Goal: Task Accomplishment & Management: Manage account settings

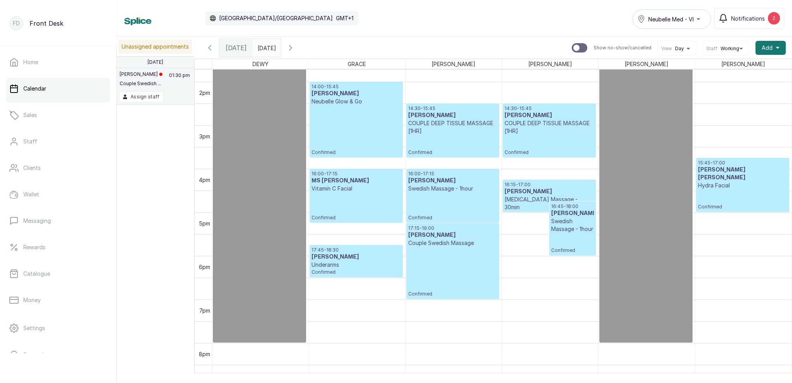
scroll to position [603, 0]
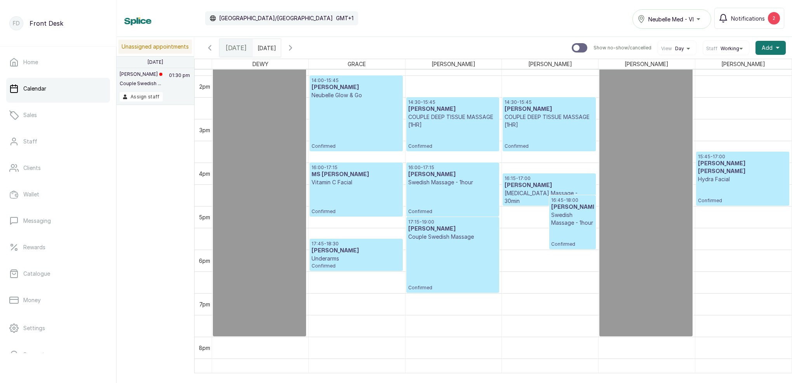
click at [352, 266] on span "Confirmed" at bounding box center [356, 266] width 89 height 6
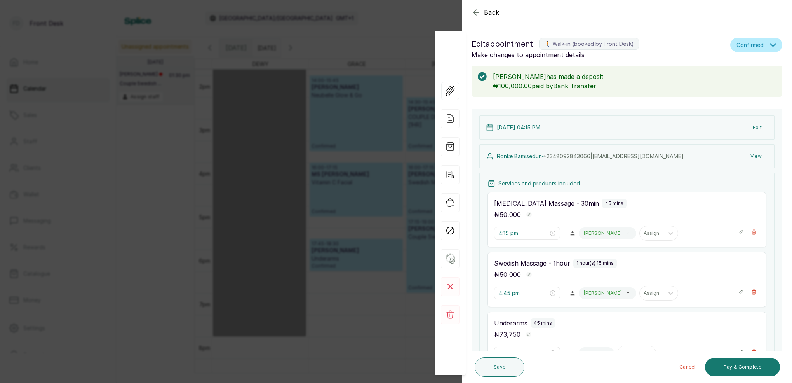
click at [756, 125] on button "Edit" at bounding box center [757, 127] width 21 height 14
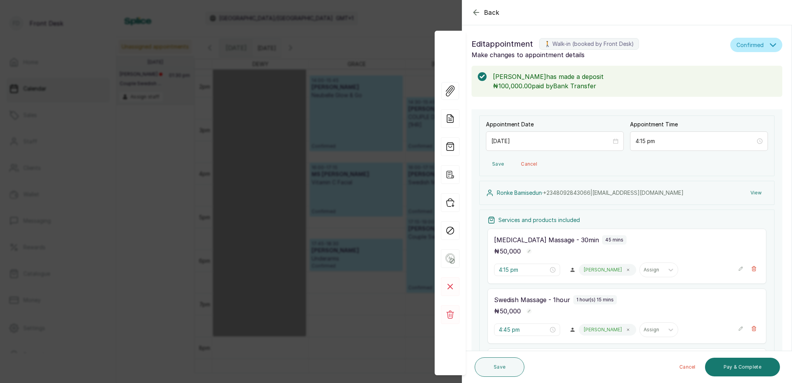
click at [760, 194] on button "View" at bounding box center [757, 193] width 24 height 14
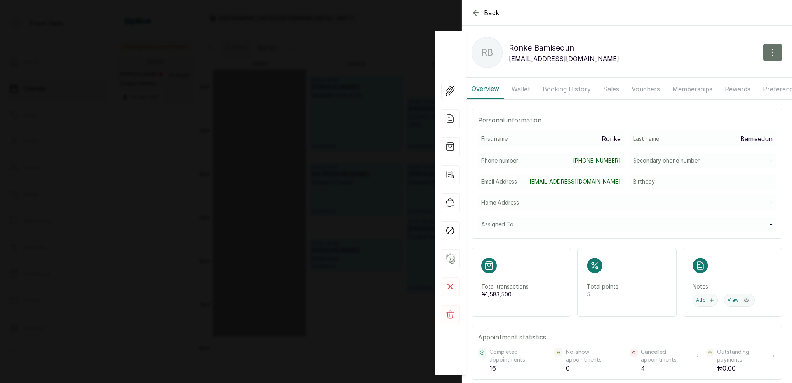
click at [580, 85] on button "Booking History" at bounding box center [567, 88] width 58 height 19
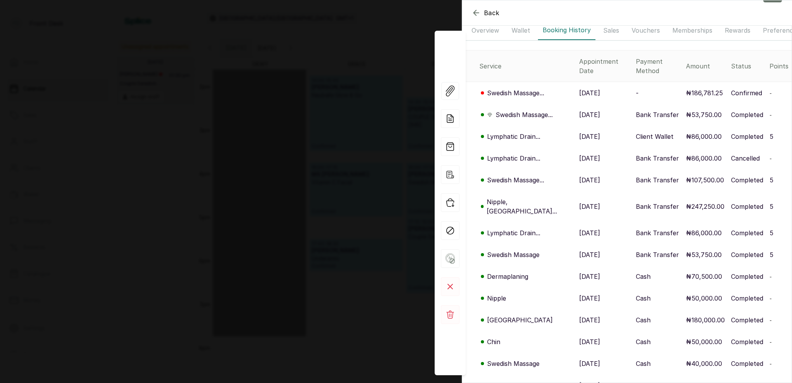
scroll to position [61, 0]
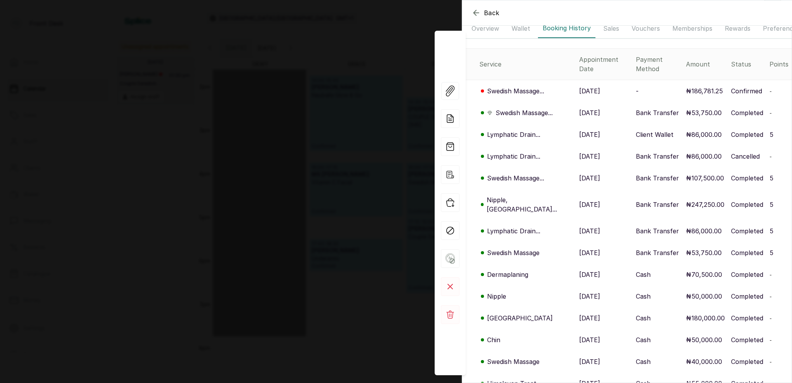
click at [503, 195] on p "Nipple, [GEOGRAPHIC_DATA]..." at bounding box center [530, 204] width 86 height 19
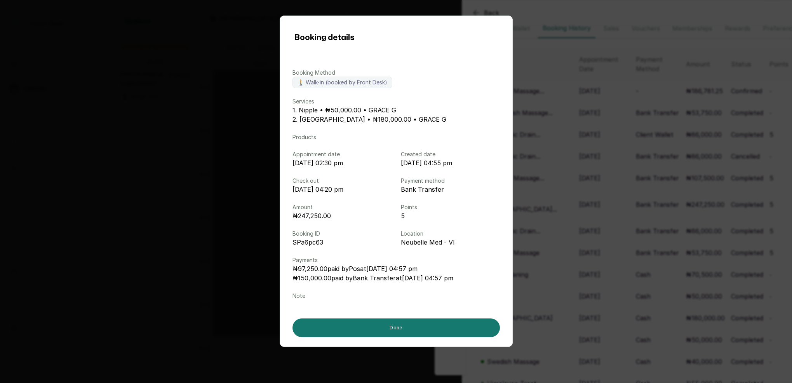
click at [540, 179] on div "Booking details Booking Method 🚶 Walk-in (booked by Front Desk) Services 1. Nip…" at bounding box center [396, 191] width 792 height 383
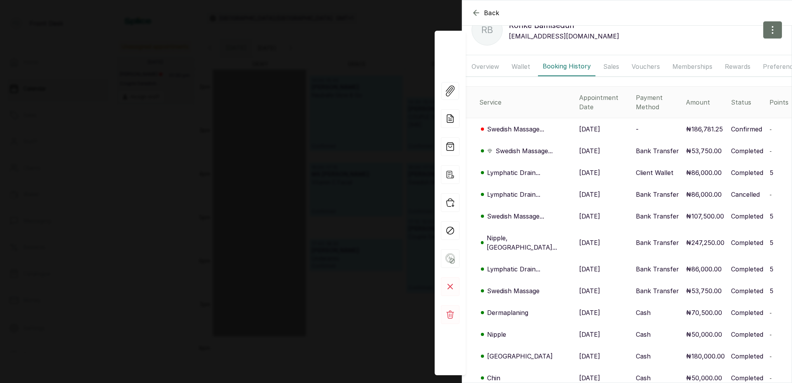
scroll to position [21, 0]
click at [519, 234] on p "Nipple, [GEOGRAPHIC_DATA]..." at bounding box center [530, 243] width 86 height 19
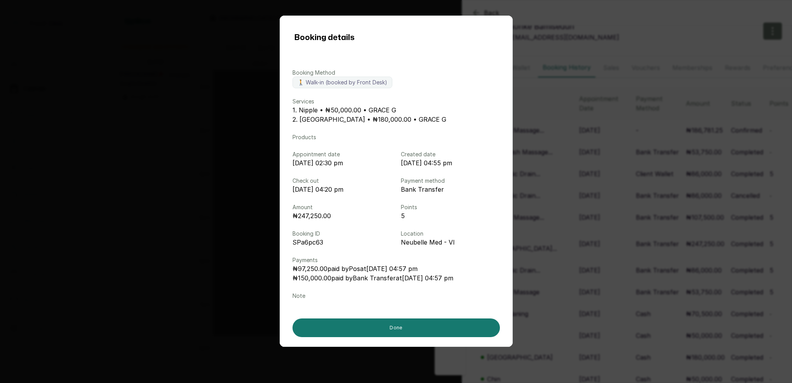
click at [565, 227] on div "Booking details Booking Method 🚶 Walk-in (booked by Front Desk) Services 1. Nip…" at bounding box center [396, 191] width 792 height 383
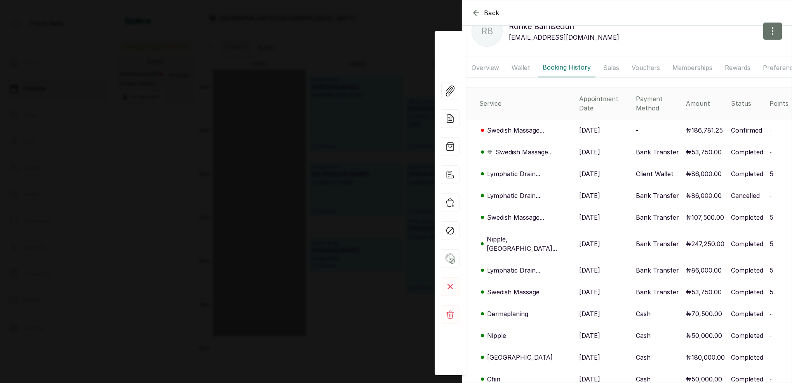
click at [340, 113] on div "Back [PERSON_NAME] [PERSON_NAME] Bamisedun [EMAIL_ADDRESS][DOMAIN_NAME] Overvie…" at bounding box center [396, 191] width 792 height 383
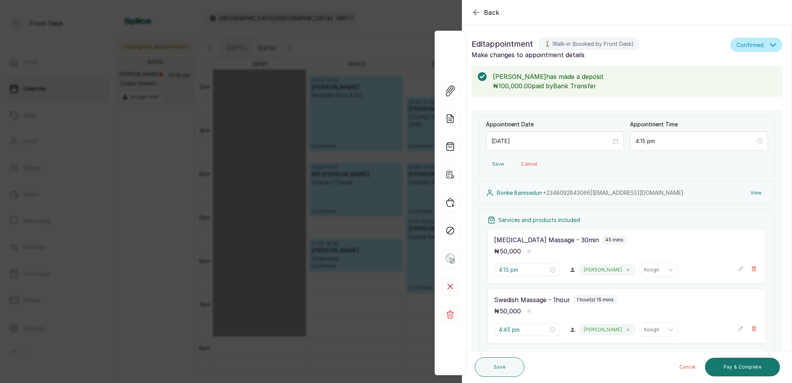
click at [363, 126] on div "Back Appointment Details Edit appointment 🚶 Walk-in (booked by Front Desk) Make…" at bounding box center [396, 191] width 792 height 383
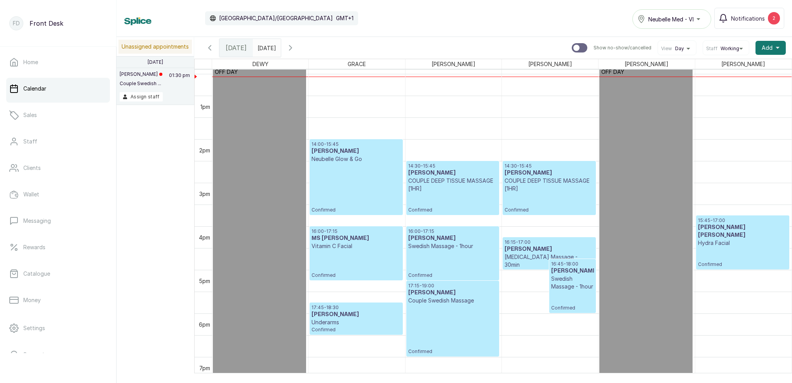
scroll to position [533, 0]
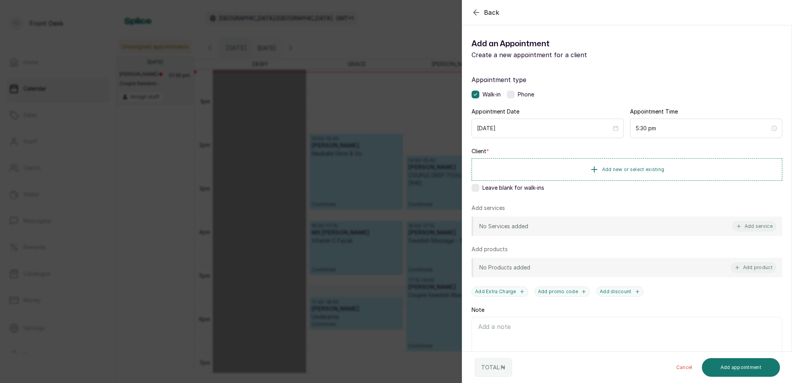
click at [417, 124] on div "Back Add Appointment Add an Appointment Create a new appointment for a client A…" at bounding box center [396, 191] width 792 height 383
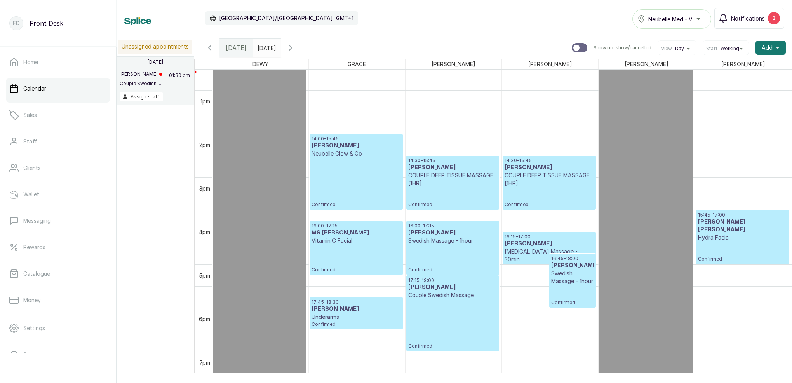
click at [440, 300] on div "17:15 - 19:00 [PERSON_NAME] Couple Swedish Massage Confirmed" at bounding box center [452, 313] width 89 height 72
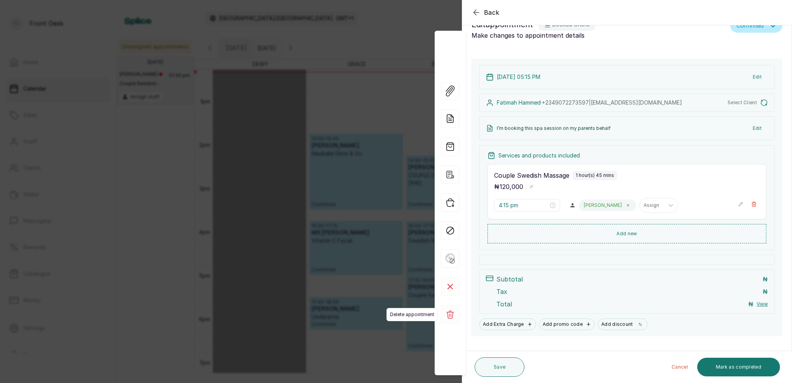
type input "5:15 pm"
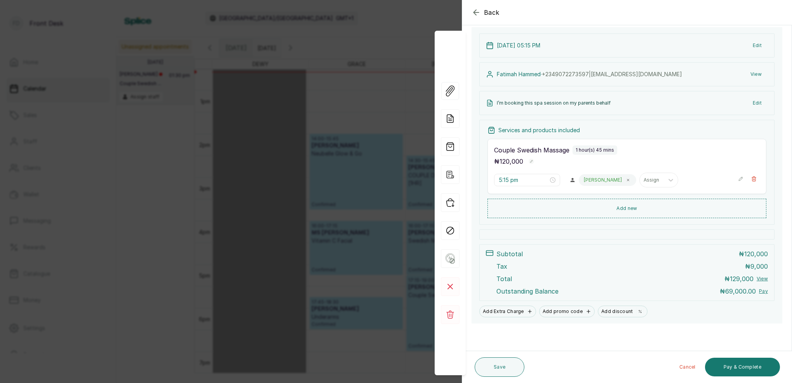
click at [359, 90] on div "Back Appointment Details Edit appointment 💻 Booked Online Make changes to appoi…" at bounding box center [396, 191] width 792 height 383
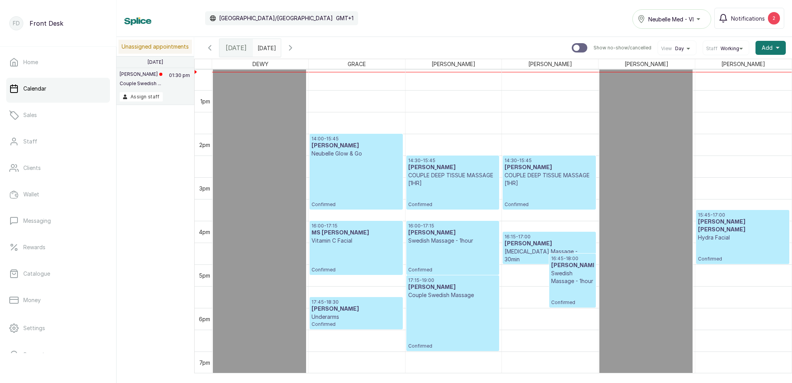
click at [450, 308] on div "17:15 - 19:00 [PERSON_NAME] Couple Swedish Massage Confirmed" at bounding box center [452, 313] width 89 height 72
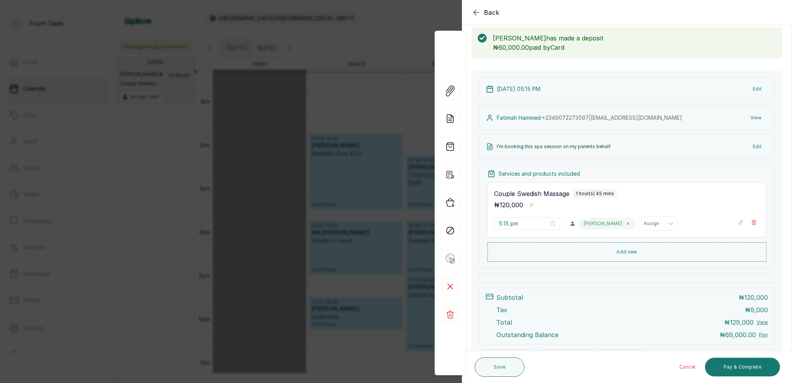
scroll to position [38, 0]
click at [363, 72] on div "Back Appointment Details Edit appointment 💻 Booked Online Make changes to appoi…" at bounding box center [396, 191] width 792 height 383
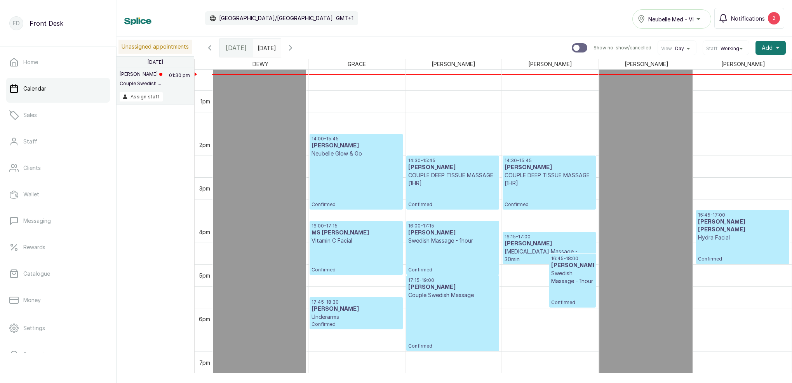
click at [445, 340] on div "17:15 - 19:00 [PERSON_NAME] Couple Swedish Massage Confirmed" at bounding box center [452, 313] width 89 height 72
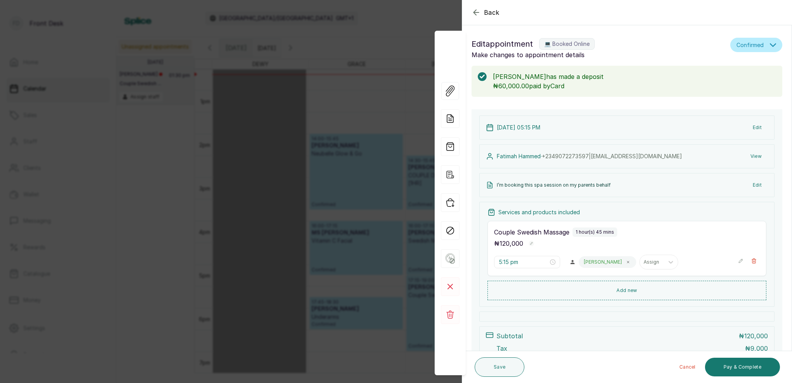
click at [371, 46] on div "Back Appointment Details Edit appointment 💻 Booked Online Make changes to appoi…" at bounding box center [396, 191] width 792 height 383
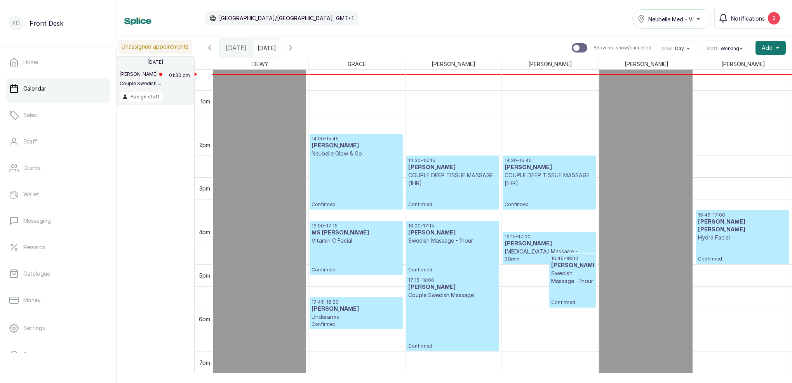
click at [568, 267] on h3 "[PERSON_NAME]" at bounding box center [572, 266] width 43 height 8
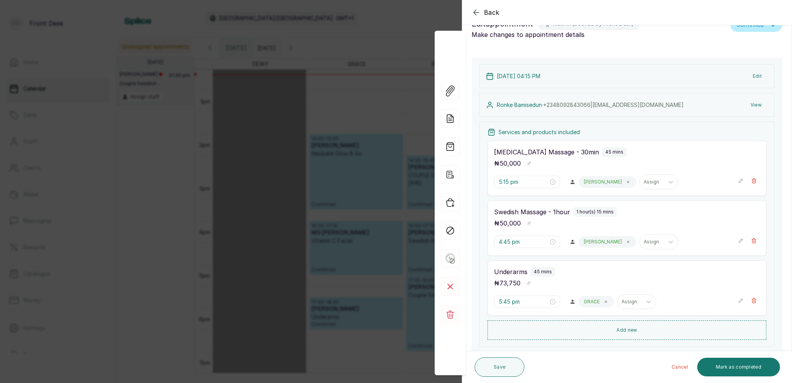
type input "4:15 pm"
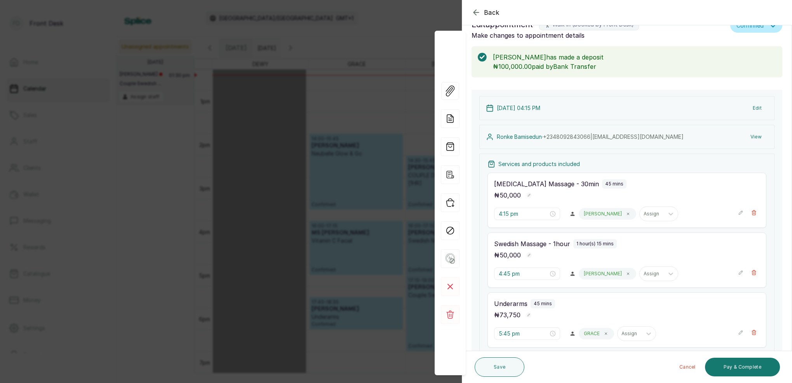
click at [375, 86] on div "Back Appointment Details Edit appointment 🚶 Walk-in (booked by Front Desk) Make…" at bounding box center [396, 191] width 792 height 383
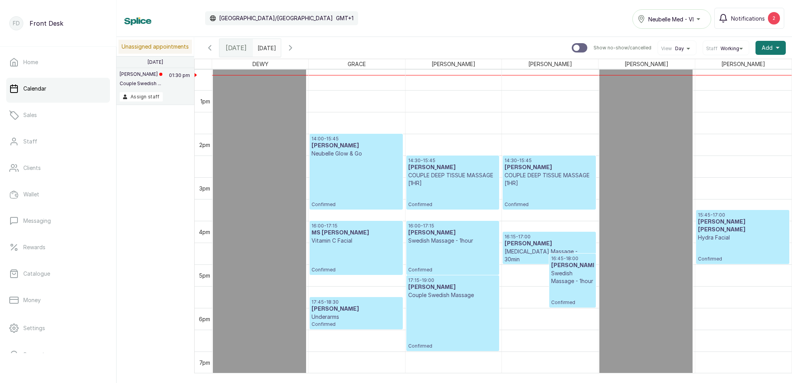
click at [467, 324] on div "17:15 - 19:00 [PERSON_NAME] Couple Swedish Massage Confirmed" at bounding box center [452, 313] width 89 height 72
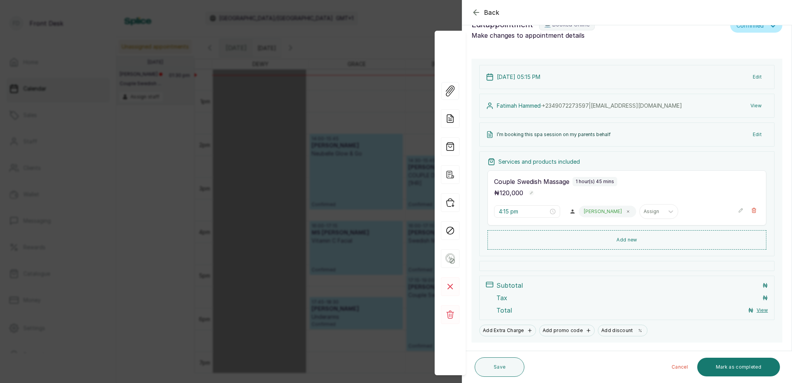
type input "5:15 pm"
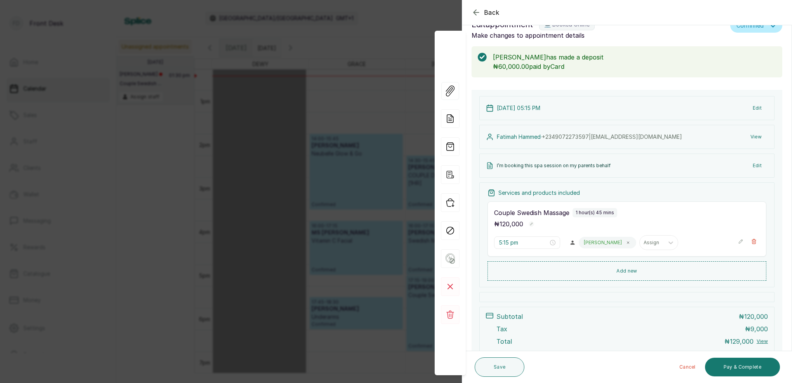
click at [399, 32] on div "Back Appointment Details Edit appointment 💻 Booked Online Make changes to appoi…" at bounding box center [396, 191] width 792 height 383
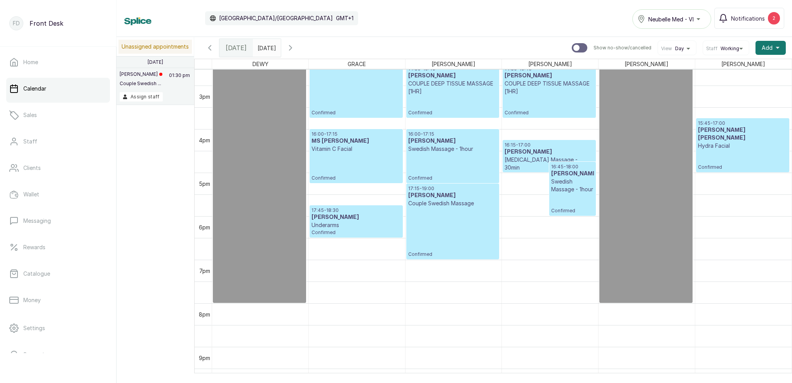
scroll to position [637, 0]
click at [470, 199] on p "Couple Swedish Massage" at bounding box center [452, 203] width 89 height 8
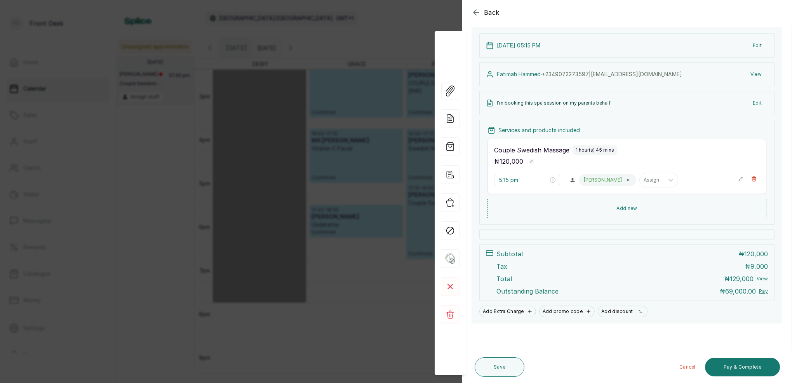
scroll to position [82, 0]
click at [405, 26] on div "Back Appointment Details Edit appointment 💻 Booked Online Make changes to appoi…" at bounding box center [396, 191] width 792 height 383
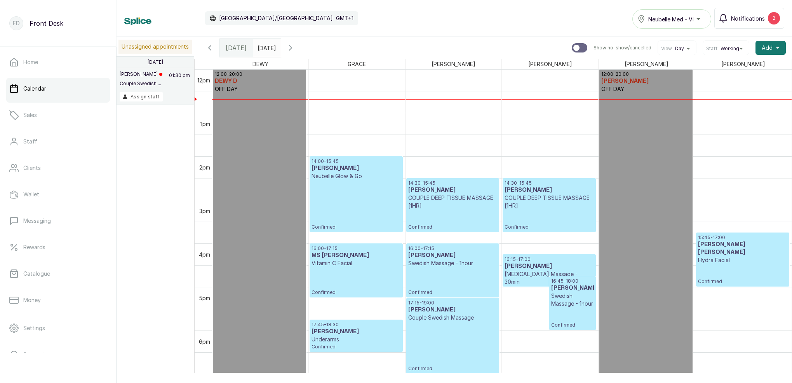
scroll to position [558, 0]
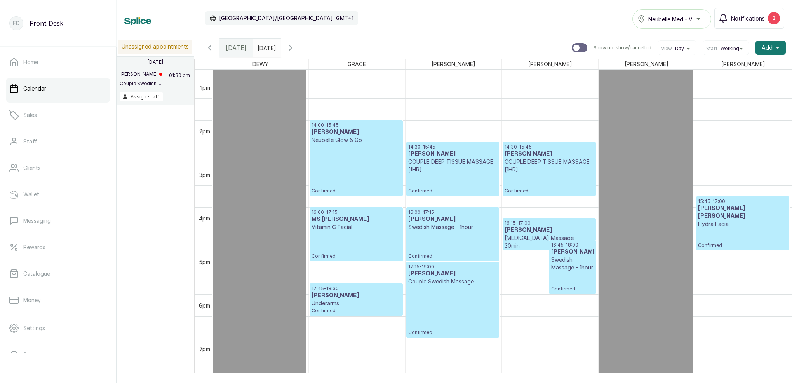
click at [471, 314] on div "17:15 - 19:00 [PERSON_NAME] Couple Swedish Massage Confirmed" at bounding box center [452, 299] width 89 height 72
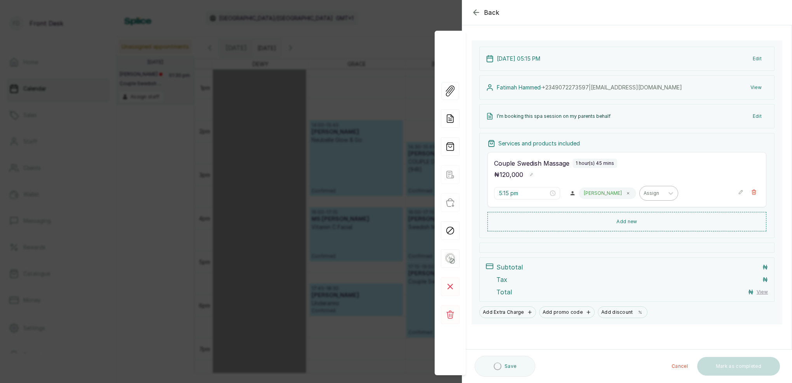
click at [644, 193] on div "Assign" at bounding box center [652, 192] width 16 height 5
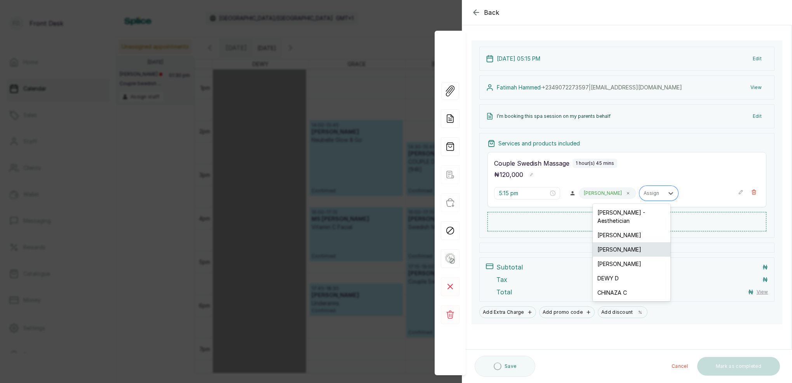
click at [619, 244] on div "[PERSON_NAME]" at bounding box center [632, 249] width 78 height 14
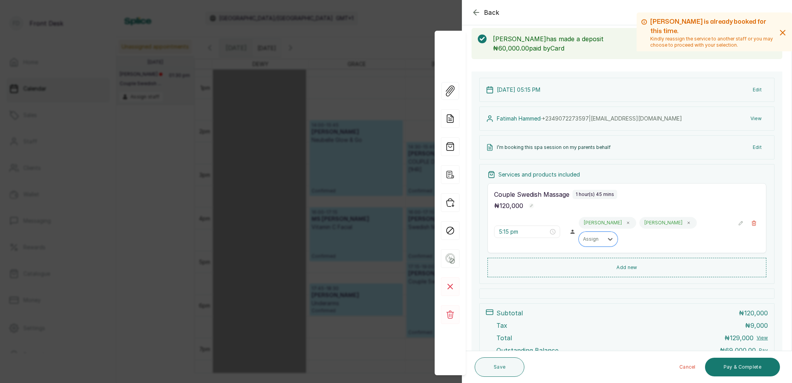
click at [505, 192] on p "Couple Swedish Massage" at bounding box center [531, 194] width 75 height 9
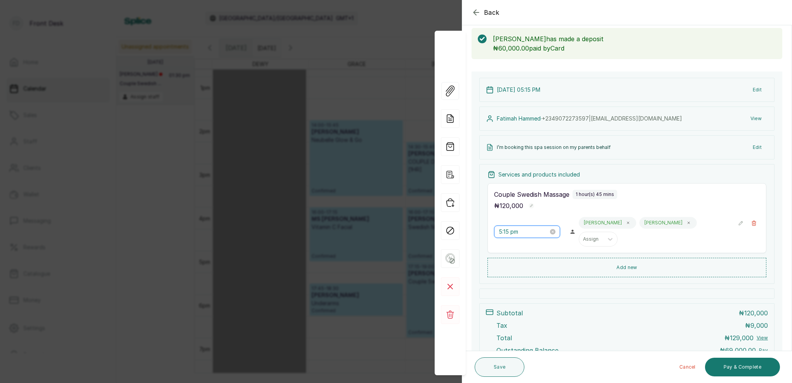
click at [507, 227] on input "5:15 pm" at bounding box center [524, 231] width 50 height 9
type input "6:15 pm"
click at [506, 254] on div "06" at bounding box center [505, 252] width 19 height 11
drag, startPoint x: 530, startPoint y: 241, endPoint x: 536, endPoint y: 242, distance: 5.8
click at [530, 241] on div "15" at bounding box center [527, 241] width 19 height 11
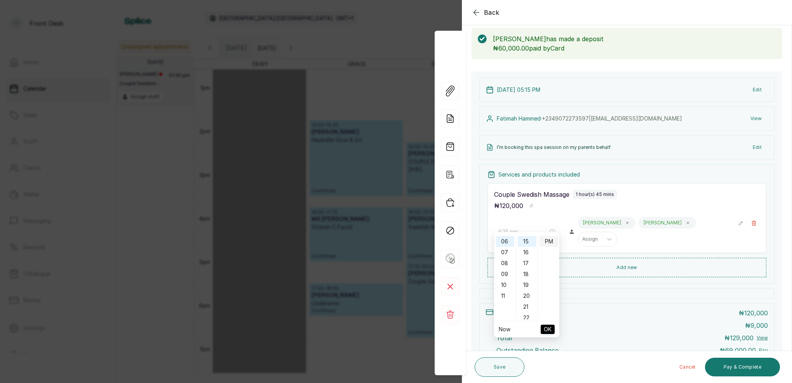
click at [550, 241] on div "PM" at bounding box center [549, 241] width 19 height 11
click at [551, 331] on span "OK" at bounding box center [548, 329] width 8 height 15
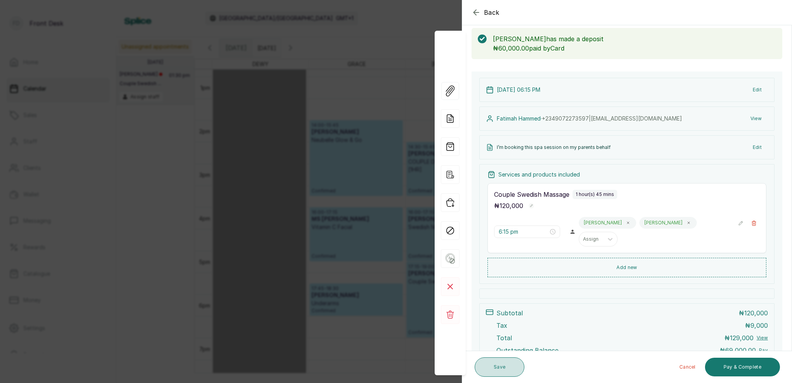
click at [504, 368] on button "Save" at bounding box center [500, 366] width 50 height 19
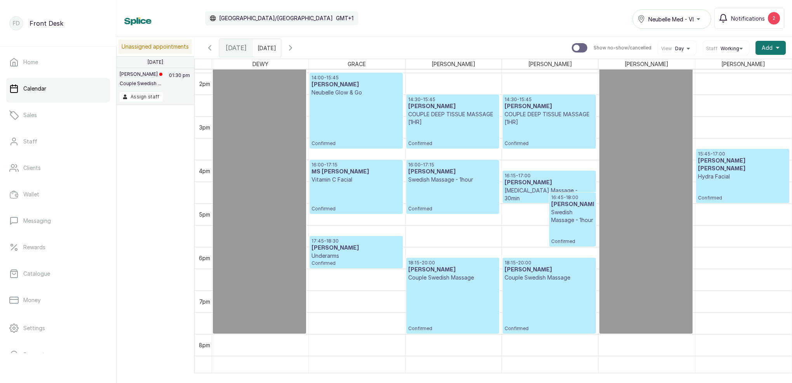
click at [447, 112] on p "COUPLE DEEP TISSUE MASSAGE [1HR]" at bounding box center [452, 118] width 89 height 16
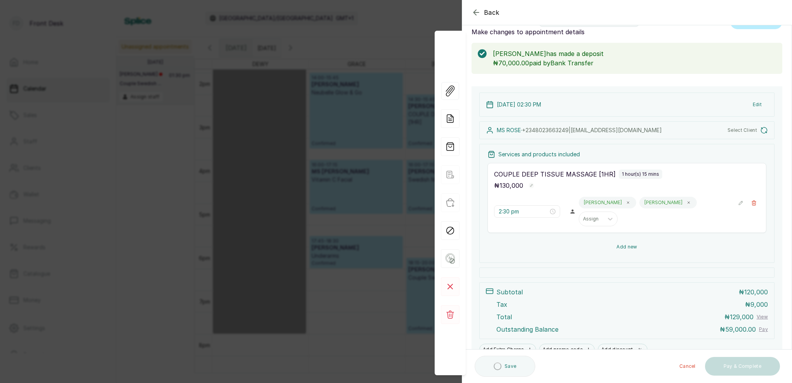
scroll to position [23, 0]
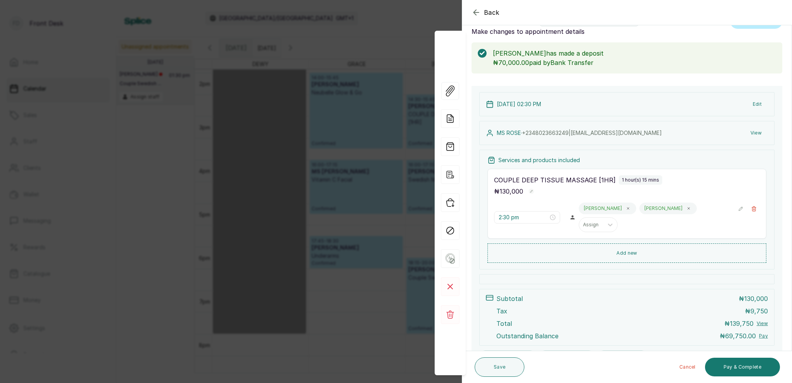
click at [380, 31] on div "Back Appointment Details Edit appointment 🚶 Walk-in (booked by Front Desk) Make…" at bounding box center [396, 191] width 792 height 383
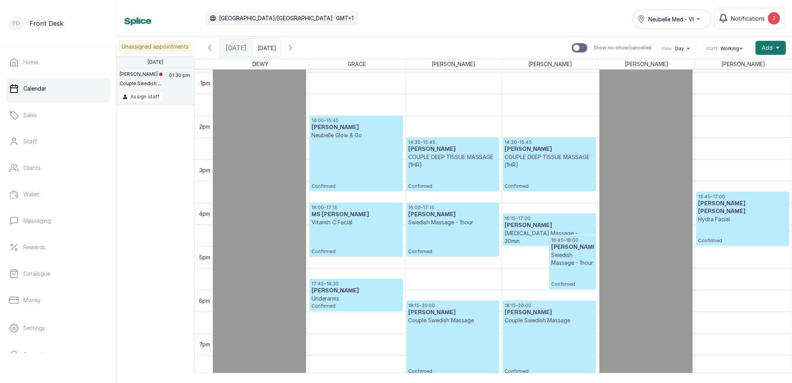
scroll to position [568, 0]
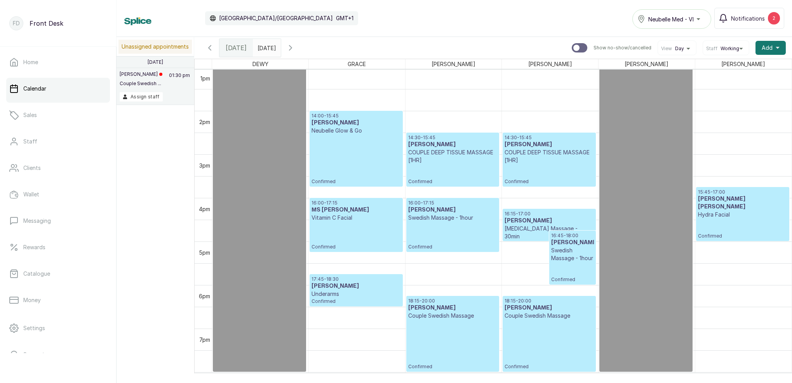
type input "dd/MM/yyyy"
click at [266, 45] on input "dd/MM/yyyy" at bounding box center [259, 45] width 12 height 13
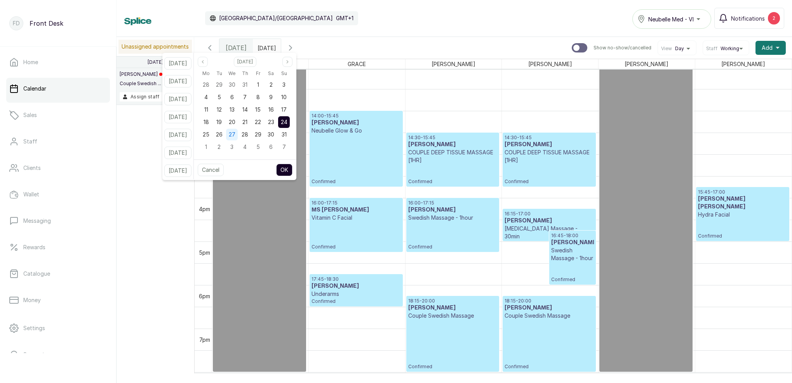
drag, startPoint x: 228, startPoint y: 133, endPoint x: 236, endPoint y: 135, distance: 8.0
click at [223, 133] on span "26" at bounding box center [219, 134] width 7 height 7
click at [292, 169] on button "OK" at bounding box center [284, 170] width 16 height 12
type input "[DATE]"
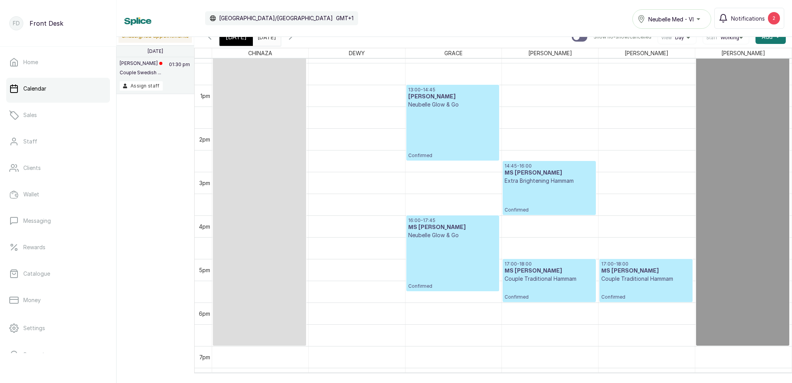
scroll to position [540, 0]
click at [244, 38] on span "[DATE]" at bounding box center [236, 36] width 21 height 9
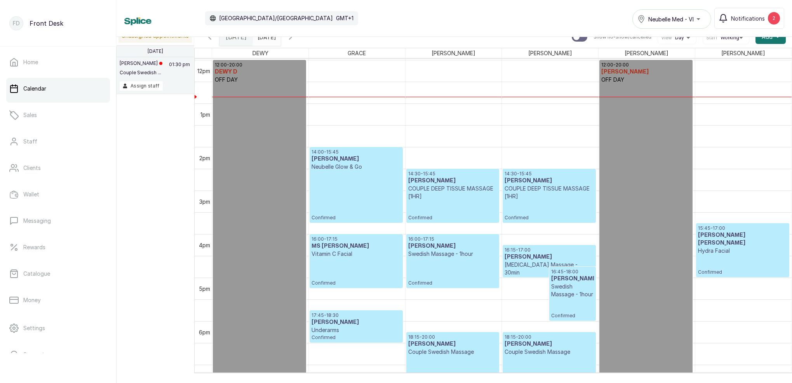
scroll to position [520, 0]
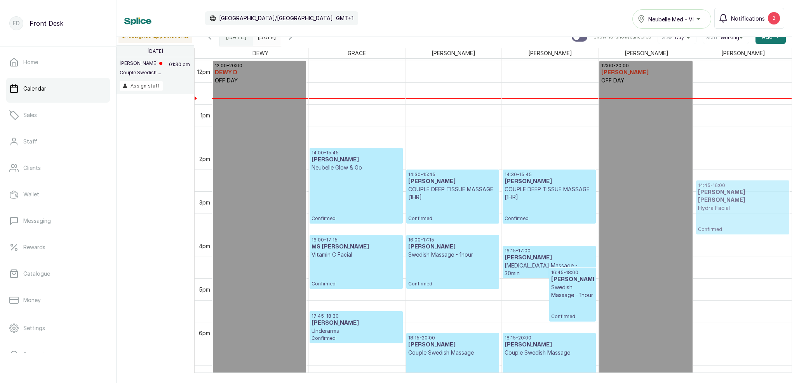
drag, startPoint x: 735, startPoint y: 257, endPoint x: 738, endPoint y: 204, distance: 53.3
click at [738, 204] on div "15:45 - 17:00 [PERSON_NAME] [PERSON_NAME] Hydra Facial Confirmed 14:45 - 16:00 …" at bounding box center [744, 60] width 96 height 1045
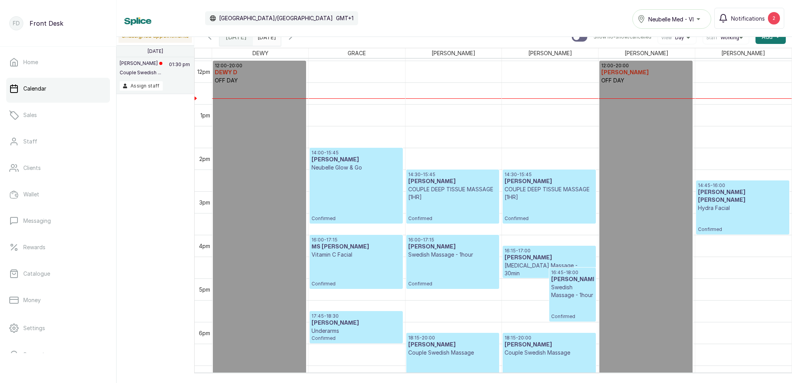
click at [741, 208] on div "14:45 - 16:00 [PERSON_NAME] [PERSON_NAME] Hydra Facial Confirmed" at bounding box center [742, 207] width 89 height 50
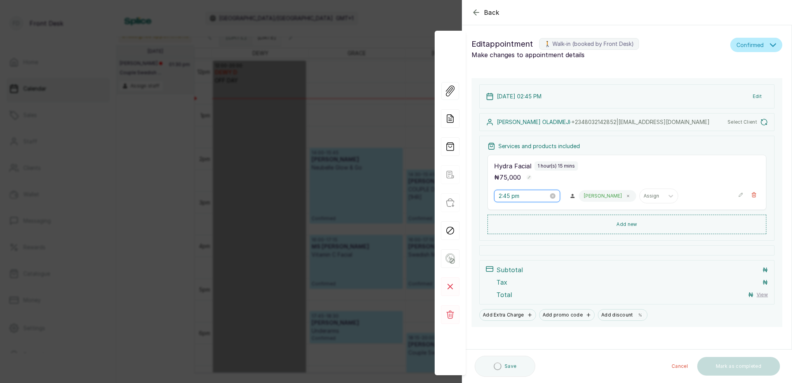
click at [511, 195] on input "2:45 pm" at bounding box center [524, 196] width 50 height 9
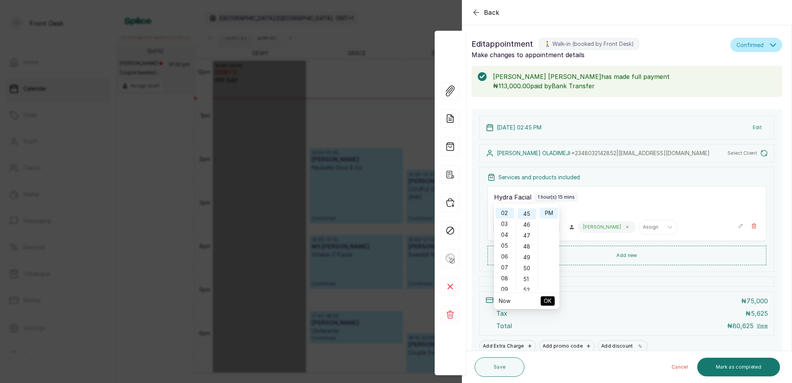
scroll to position [489, 0]
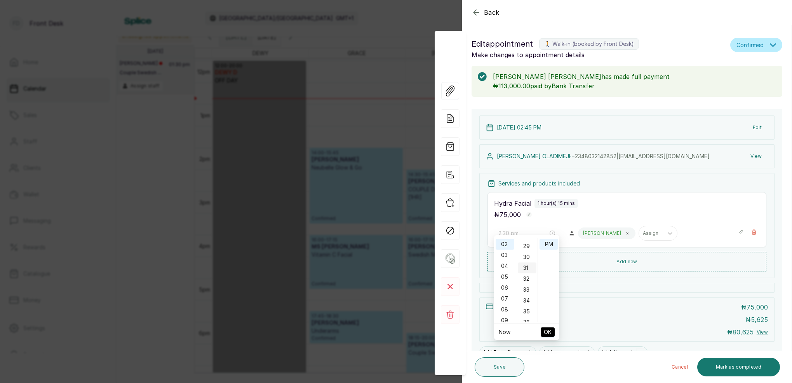
click at [527, 257] on div "30" at bounding box center [527, 256] width 19 height 11
type input "2:30 pm"
click at [548, 244] on div "PM" at bounding box center [549, 244] width 19 height 11
drag, startPoint x: 550, startPoint y: 332, endPoint x: 580, endPoint y: 313, distance: 35.8
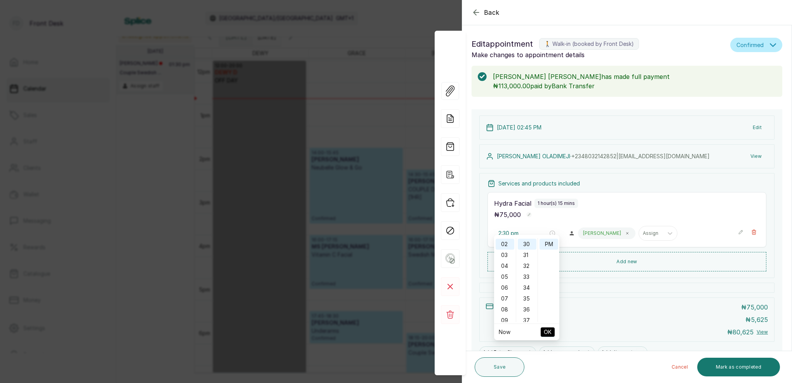
click at [550, 331] on span "OK" at bounding box center [548, 331] width 8 height 15
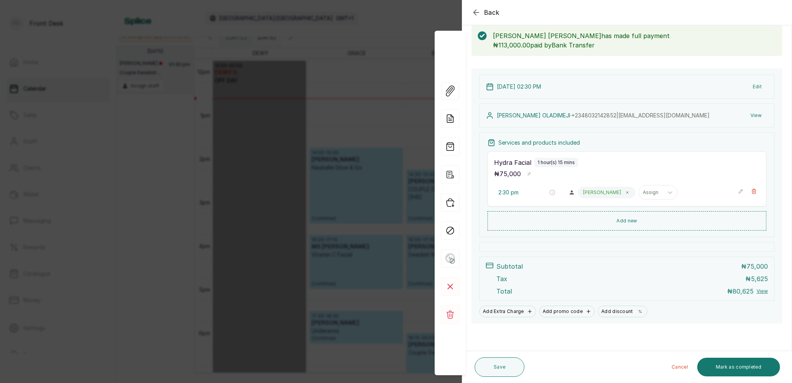
scroll to position [41, 0]
click at [496, 364] on button "Save" at bounding box center [500, 366] width 50 height 19
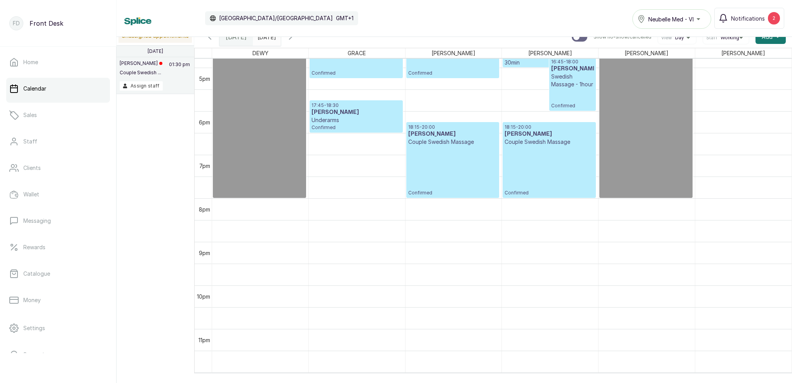
scroll to position [731, 0]
click at [266, 41] on input "[DATE]" at bounding box center [259, 34] width 12 height 13
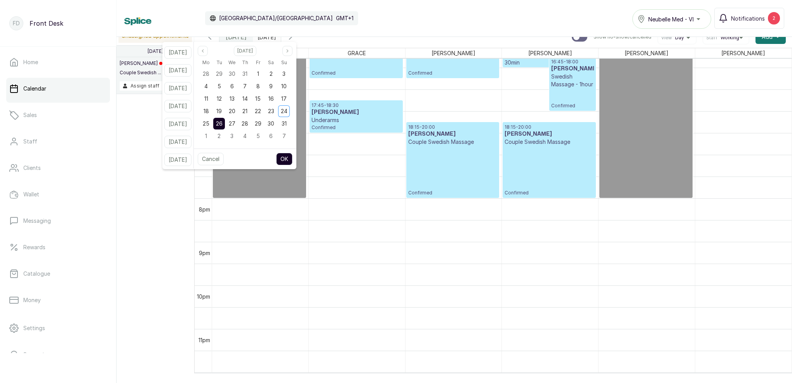
drag, startPoint x: 283, startPoint y: 126, endPoint x: 295, endPoint y: 143, distance: 21.1
click at [274, 126] on span "30" at bounding box center [271, 123] width 7 height 7
click at [296, 152] on div "Cancel OK" at bounding box center [245, 158] width 103 height 21
click at [293, 160] on button "OK" at bounding box center [284, 159] width 16 height 12
type input "[DATE]"
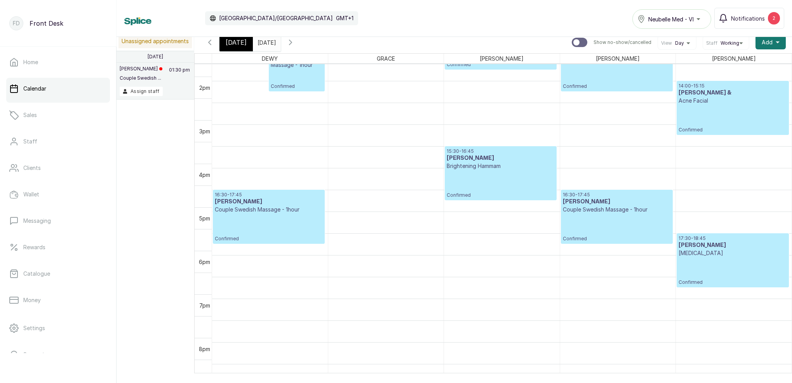
scroll to position [601, 0]
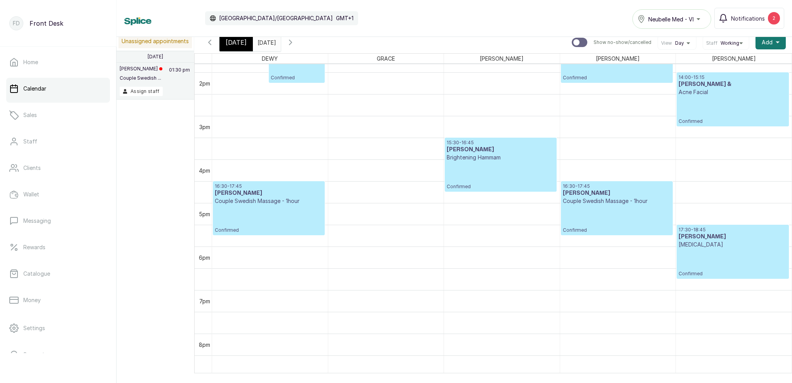
click at [508, 178] on div "15:30 - 16:45 [PERSON_NAME] Brightening Hammam Confirmed" at bounding box center [501, 165] width 108 height 50
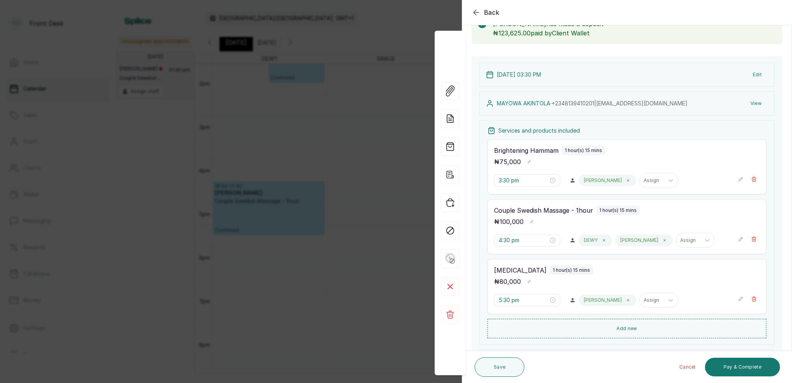
scroll to position [52, 0]
click at [759, 102] on button "View" at bounding box center [757, 104] width 24 height 14
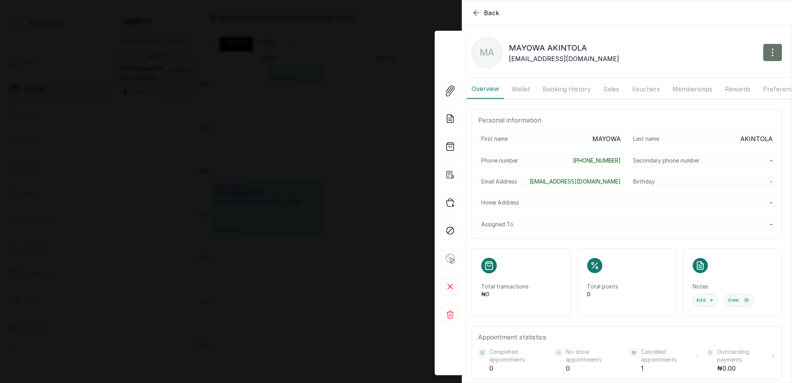
click at [479, 12] on icon "button" at bounding box center [476, 12] width 9 height 9
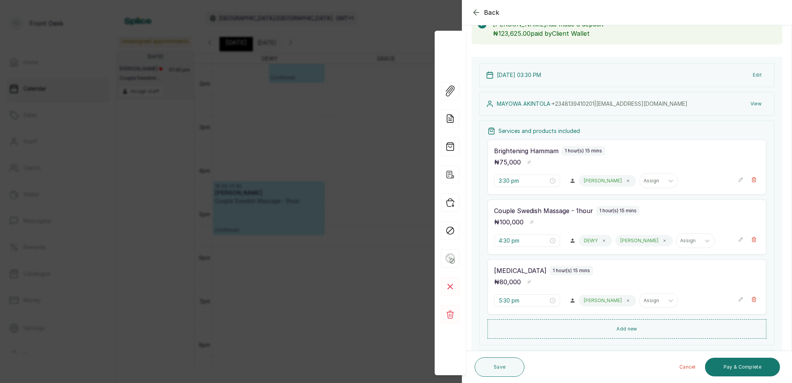
click at [759, 76] on button "Edit" at bounding box center [757, 75] width 21 height 14
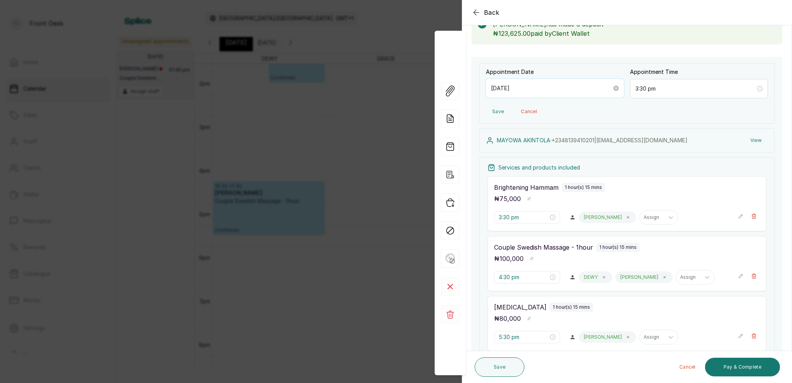
click at [535, 88] on input "[DATE]" at bounding box center [551, 88] width 121 height 9
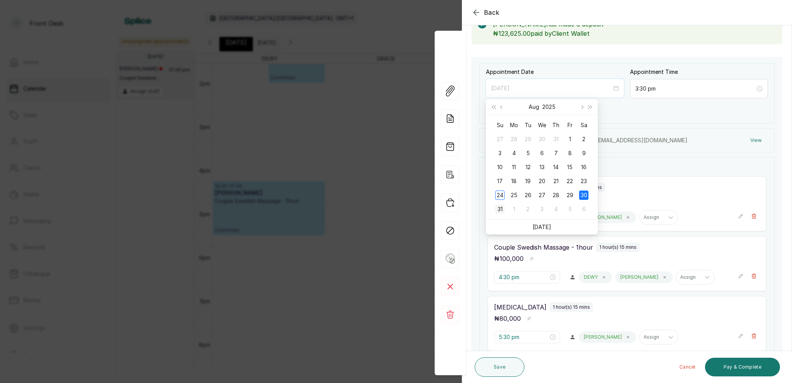
type input "[DATE]"
click at [502, 208] on div "31" at bounding box center [499, 208] width 9 height 9
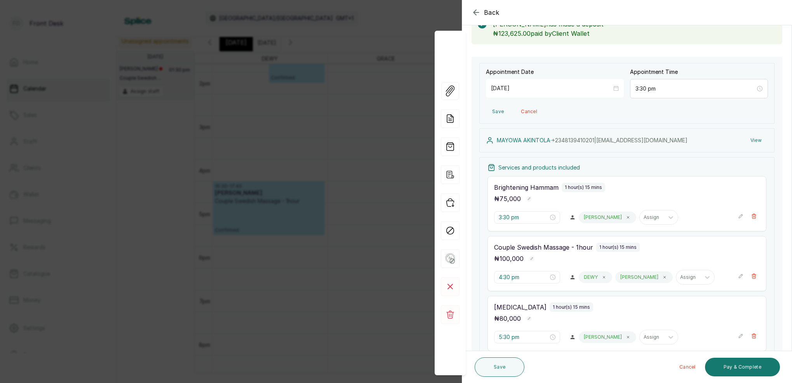
click at [501, 110] on button "Save" at bounding box center [498, 112] width 24 height 14
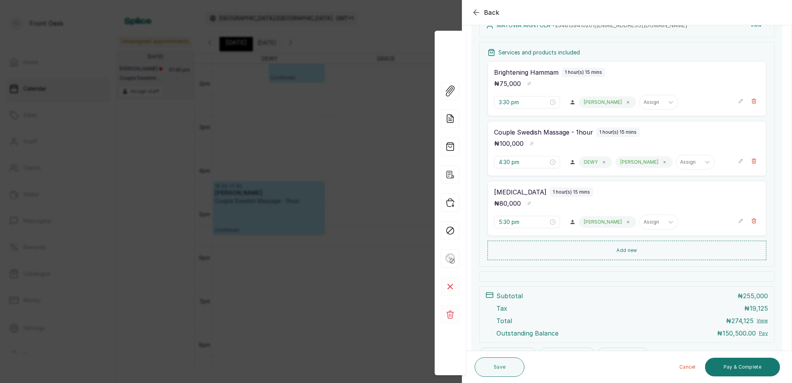
scroll to position [117, 0]
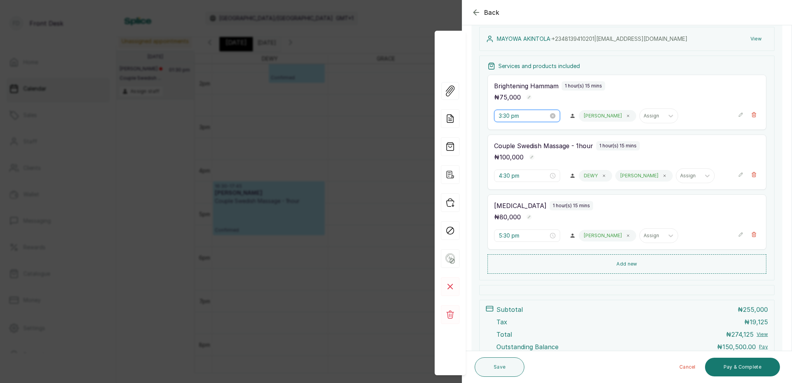
click at [501, 117] on input "3:30 pm" at bounding box center [524, 116] width 50 height 9
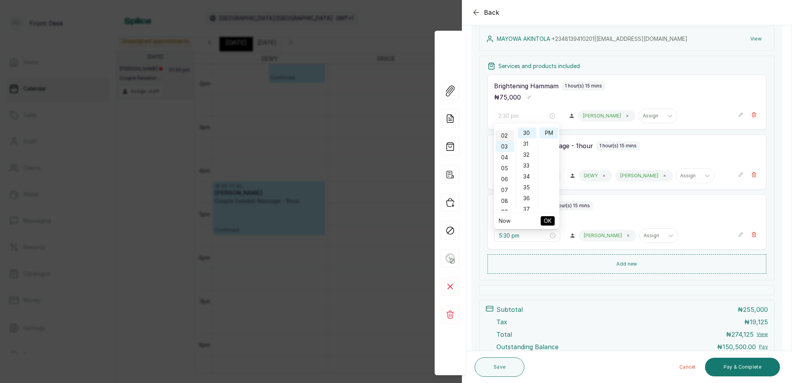
click at [504, 133] on div "02" at bounding box center [505, 135] width 19 height 11
type input "2:30 pm"
click at [528, 134] on div "30" at bounding box center [527, 132] width 19 height 11
click at [549, 134] on div "PM" at bounding box center [549, 132] width 19 height 11
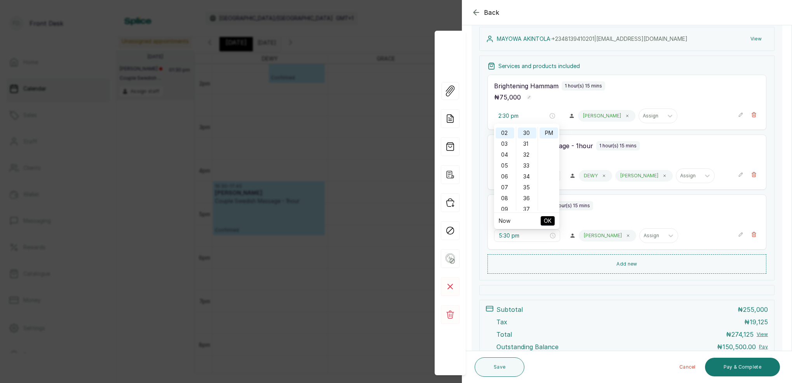
click at [551, 223] on span "OK" at bounding box center [548, 220] width 8 height 15
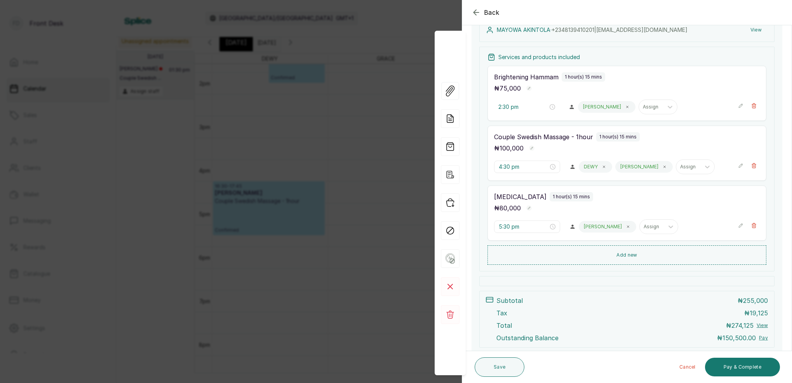
scroll to position [131, 0]
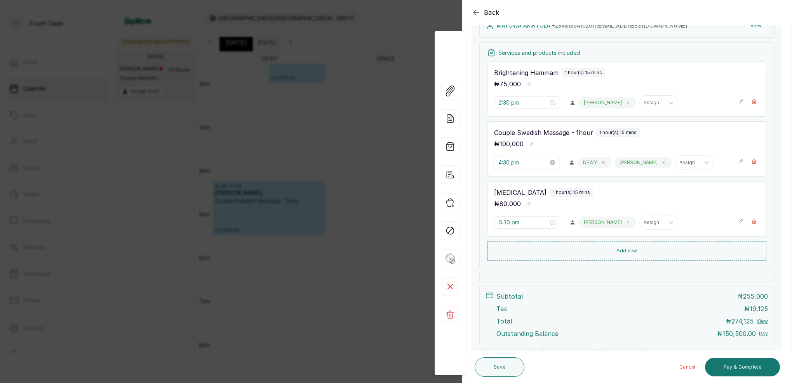
click at [502, 163] on input "4:30 pm" at bounding box center [524, 162] width 50 height 9
click at [508, 211] on div "03" at bounding box center [505, 211] width 19 height 11
type input "3:30 pm"
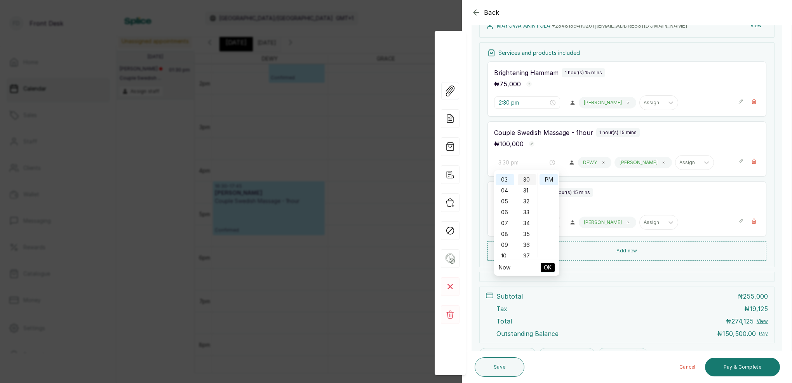
click at [528, 181] on div "30" at bounding box center [527, 179] width 19 height 11
click at [550, 181] on div "PM" at bounding box center [549, 179] width 19 height 11
click at [549, 265] on span "OK" at bounding box center [548, 267] width 8 height 15
click at [504, 223] on input "5:30 pm" at bounding box center [524, 222] width 50 height 9
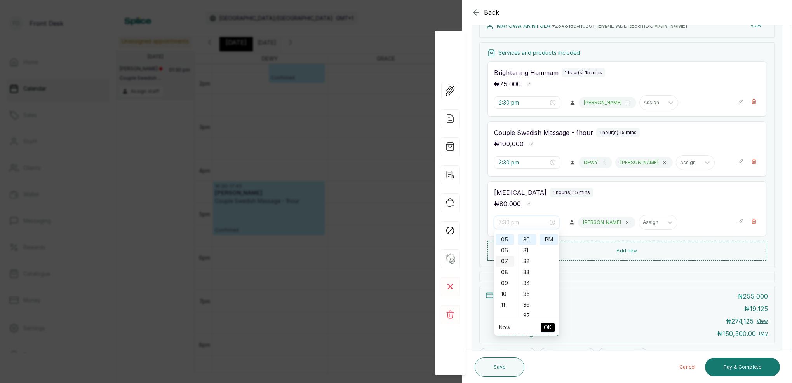
scroll to position [0, 0]
drag, startPoint x: 505, startPoint y: 281, endPoint x: 516, endPoint y: 261, distance: 22.6
click at [505, 280] on div "04" at bounding box center [505, 282] width 19 height 11
type input "4:30 pm"
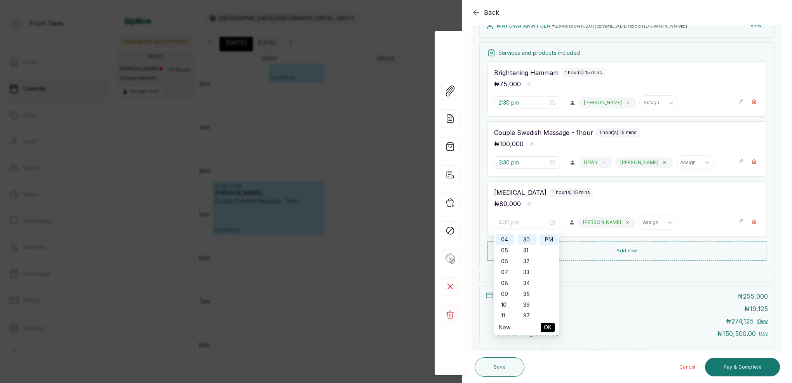
drag, startPoint x: 526, startPoint y: 239, endPoint x: 535, endPoint y: 239, distance: 8.6
click at [527, 239] on div "30" at bounding box center [527, 239] width 19 height 11
click at [548, 240] on div "PM" at bounding box center [549, 239] width 19 height 11
click at [551, 325] on span "OK" at bounding box center [548, 327] width 8 height 15
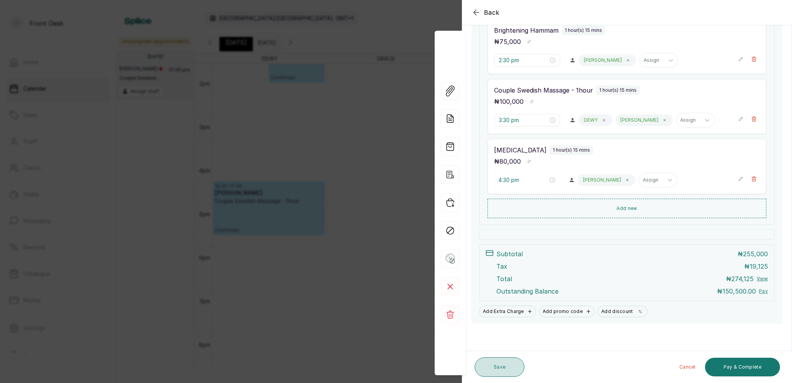
click at [494, 365] on button "Save" at bounding box center [500, 366] width 50 height 19
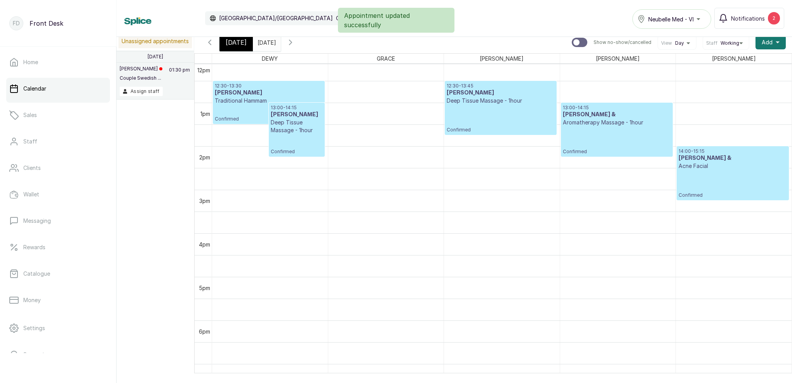
scroll to position [526, 0]
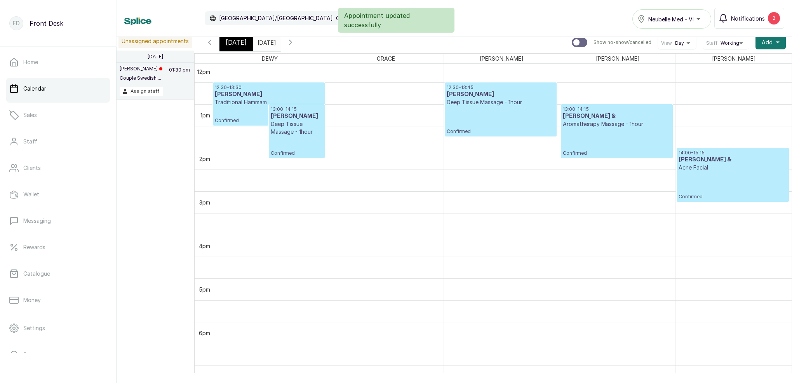
click at [295, 43] on icon "button" at bounding box center [290, 42] width 9 height 9
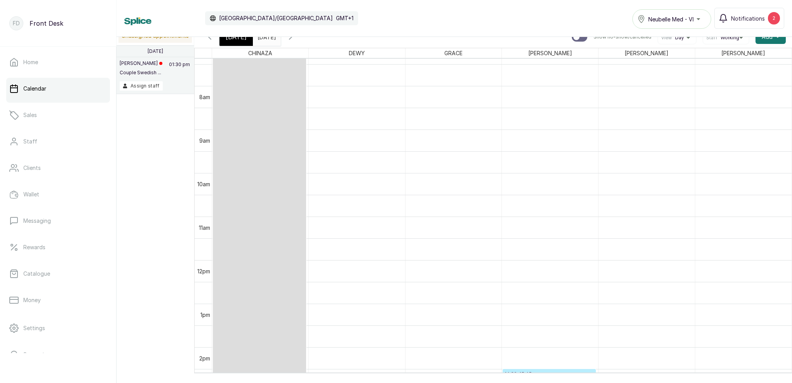
scroll to position [367, 0]
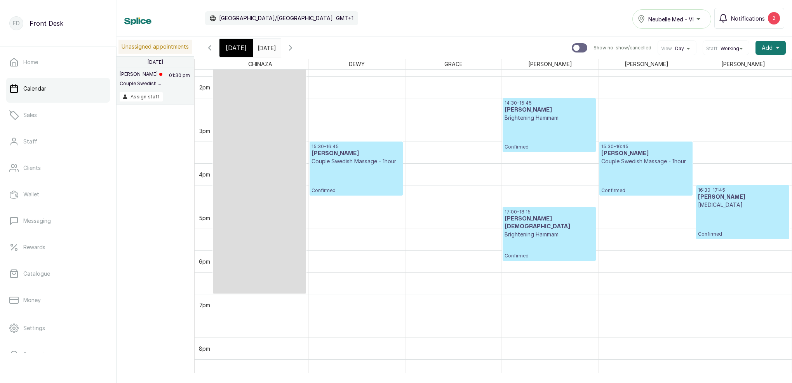
click at [228, 49] on span "[DATE]" at bounding box center [236, 47] width 21 height 9
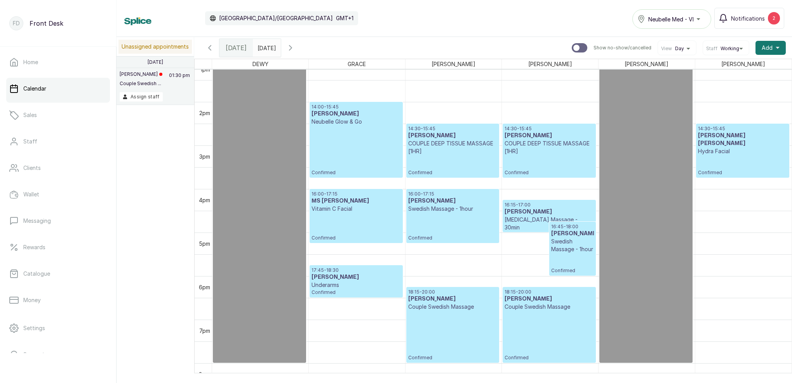
scroll to position [588, 0]
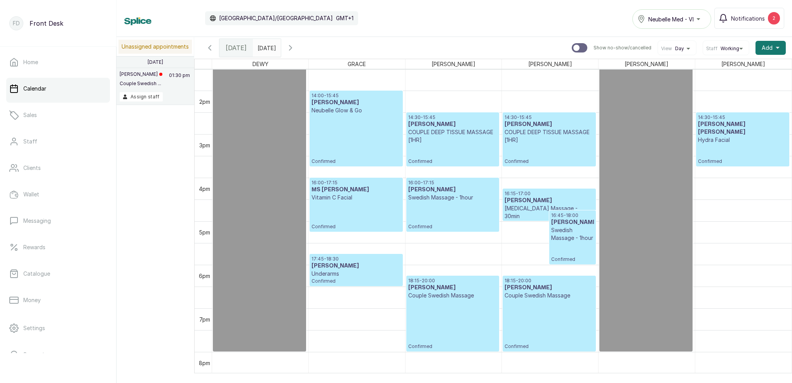
click at [266, 47] on input "[DATE]" at bounding box center [259, 45] width 12 height 13
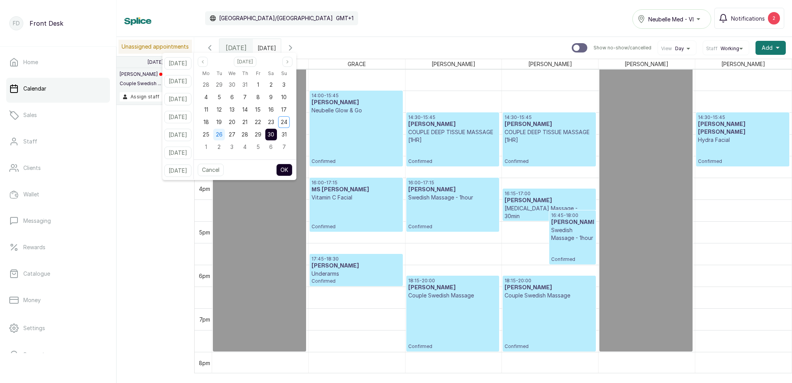
click at [223, 137] on span "26" at bounding box center [219, 134] width 7 height 7
click at [297, 171] on div "Cancel OK" at bounding box center [245, 169] width 103 height 21
click at [293, 170] on button "OK" at bounding box center [284, 170] width 16 height 12
type input "[DATE]"
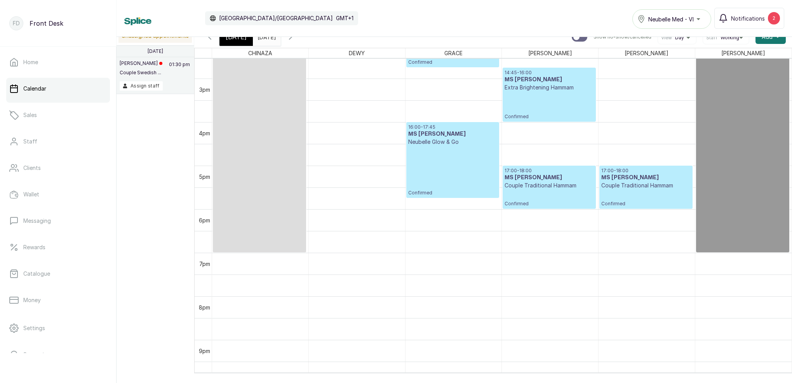
scroll to position [633, 0]
click at [743, 27] on button "Notifications 2" at bounding box center [750, 18] width 70 height 21
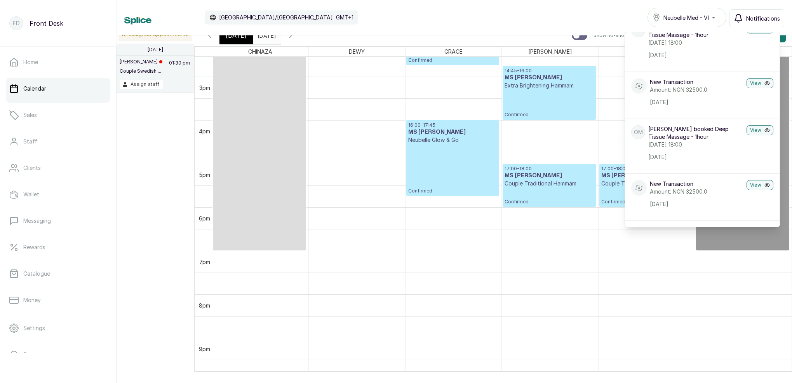
scroll to position [309, 0]
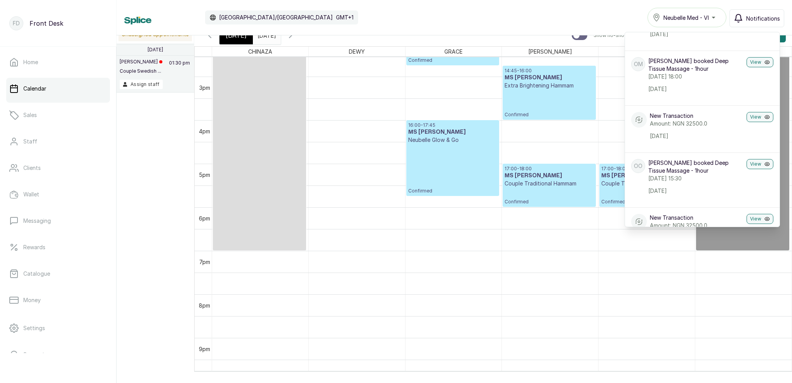
click at [757, 22] on button "Notifications" at bounding box center [757, 18] width 55 height 18
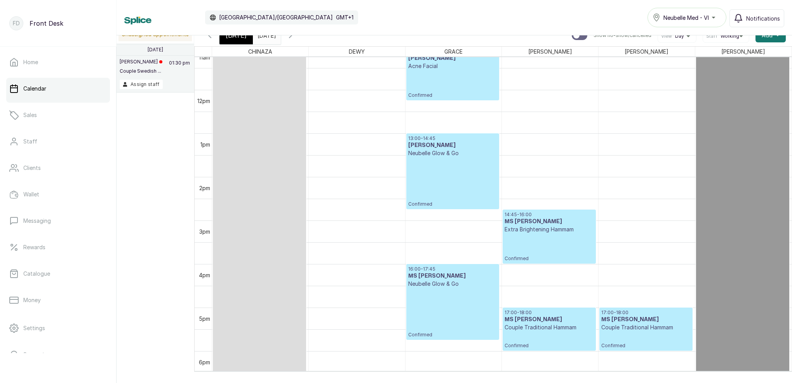
scroll to position [485, 0]
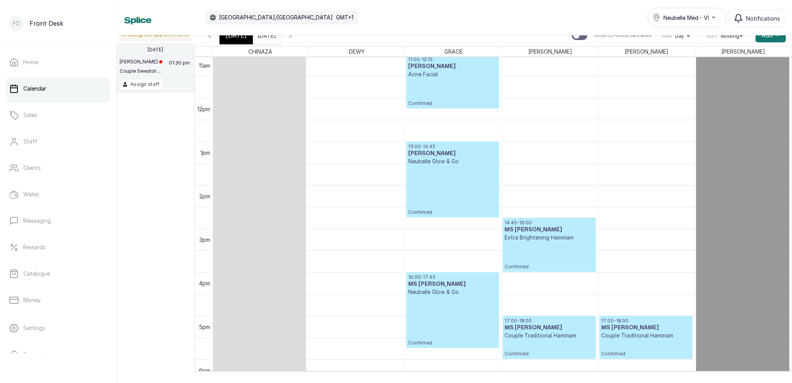
click at [230, 39] on span "[DATE]" at bounding box center [236, 35] width 21 height 9
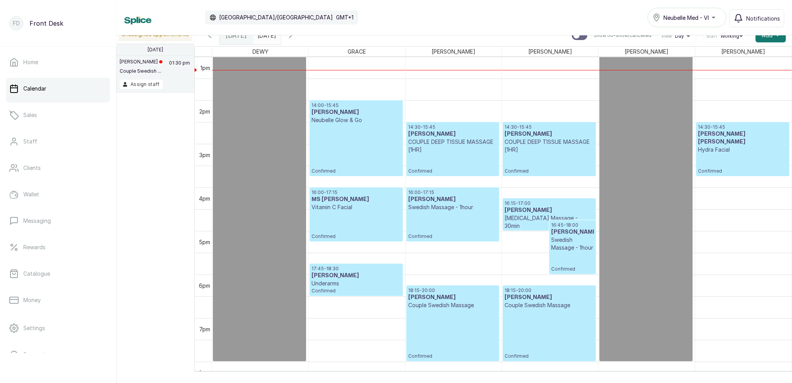
scroll to position [594, 0]
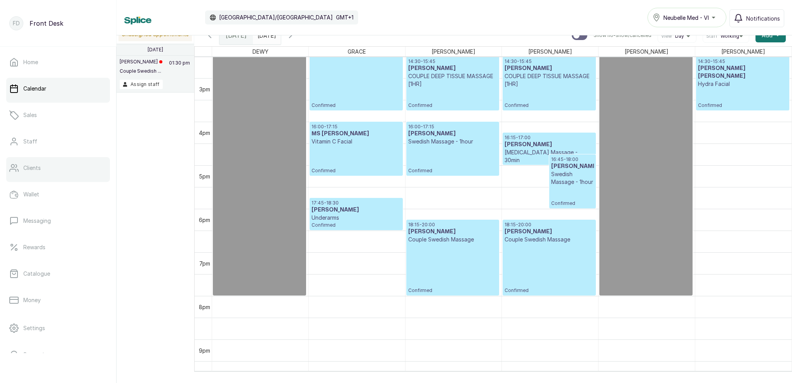
click at [76, 172] on link "Clients" at bounding box center [58, 168] width 104 height 22
